Goal: Find specific page/section: Find specific page/section

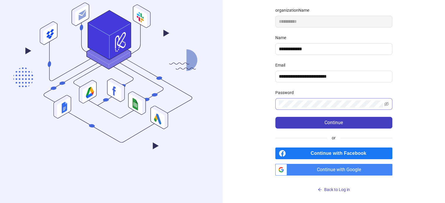
scroll to position [62, 0]
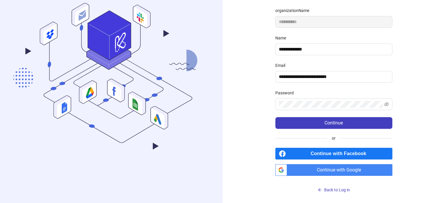
click at [322, 172] on span "Continue with Google" at bounding box center [340, 170] width 103 height 12
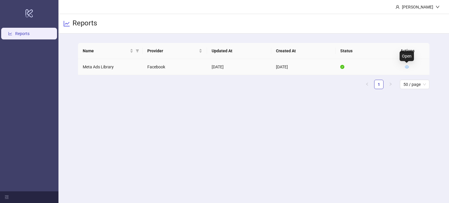
click at [408, 65] on icon "eye" at bounding box center [407, 67] width 4 height 4
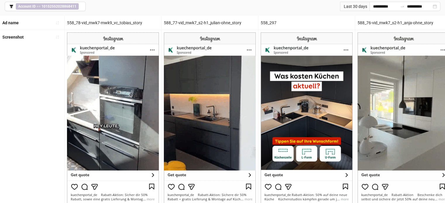
scroll to position [41, 0]
